Goal: Contribute content: Contribute content

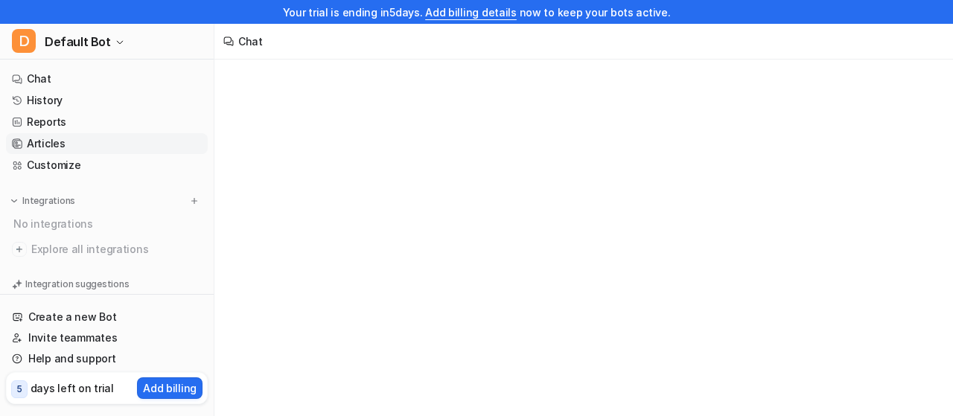
click at [113, 139] on link "Articles" at bounding box center [107, 143] width 202 height 21
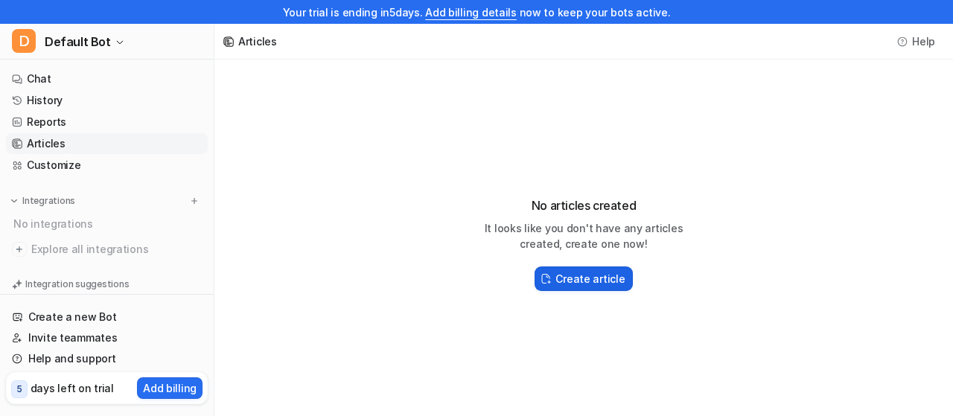
click at [565, 271] on h2 "Create article" at bounding box center [590, 279] width 69 height 16
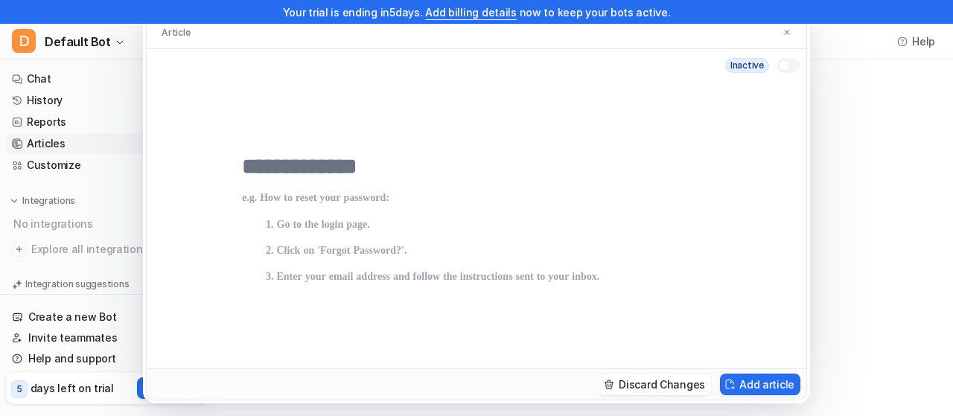
click at [359, 188] on div at bounding box center [476, 323] width 469 height 286
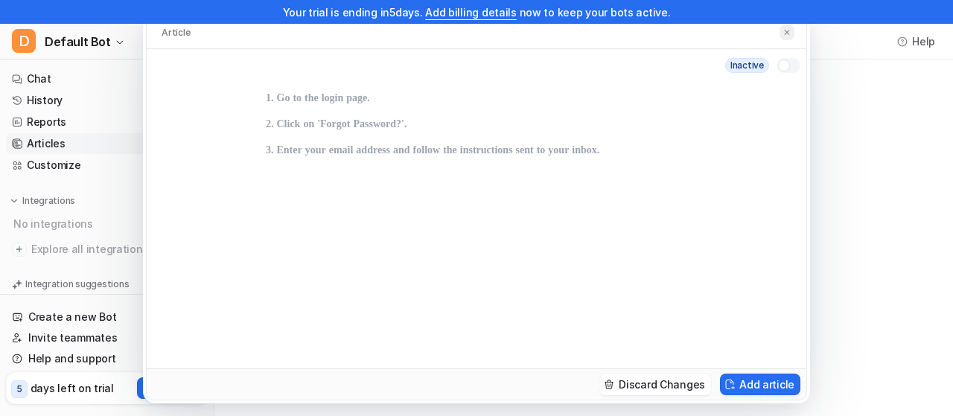
click at [786, 31] on img at bounding box center [787, 33] width 9 height 10
